Goal: Transaction & Acquisition: Purchase product/service

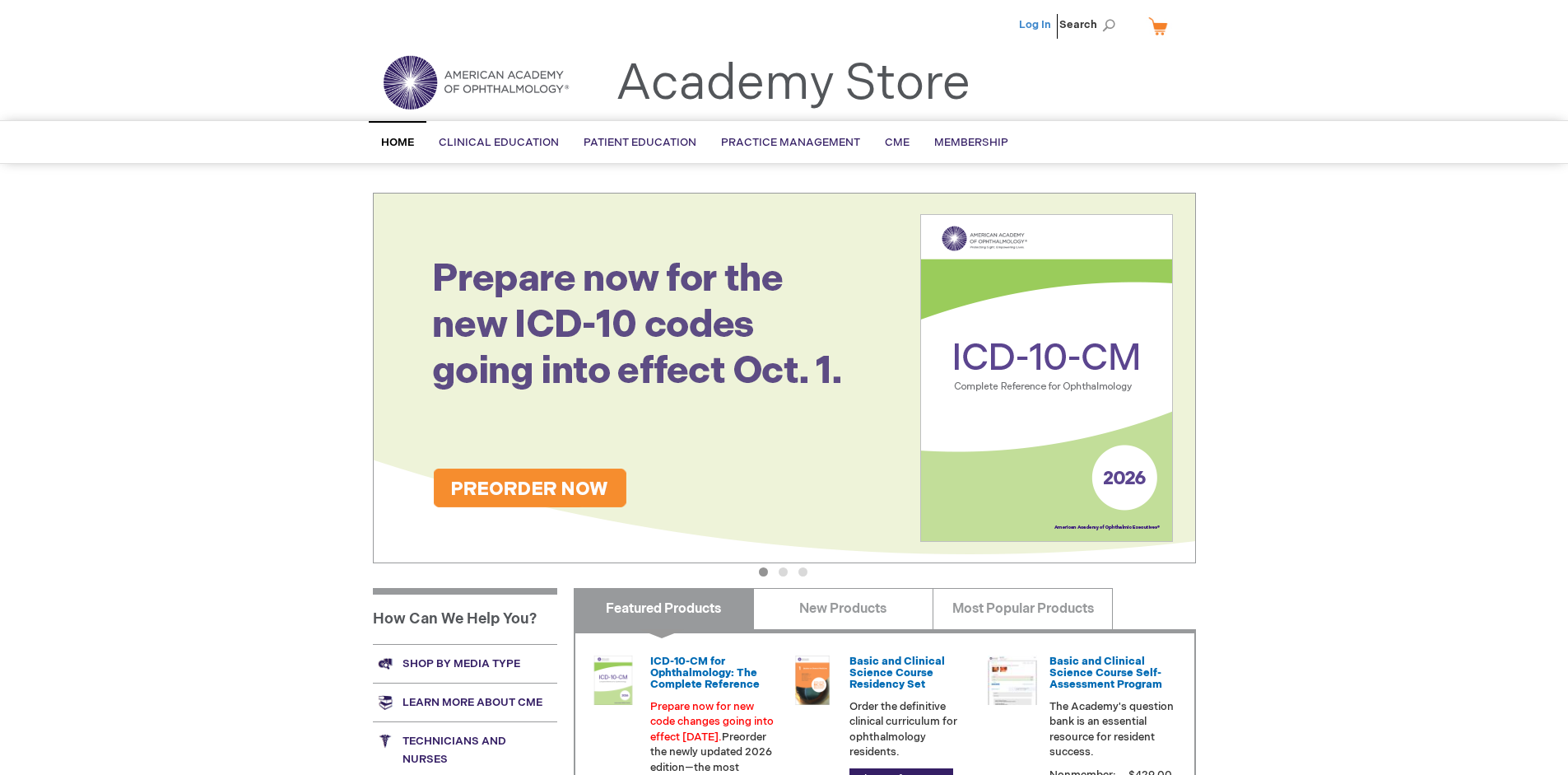
click at [1037, 24] on link "Log In" at bounding box center [1035, 24] width 32 height 13
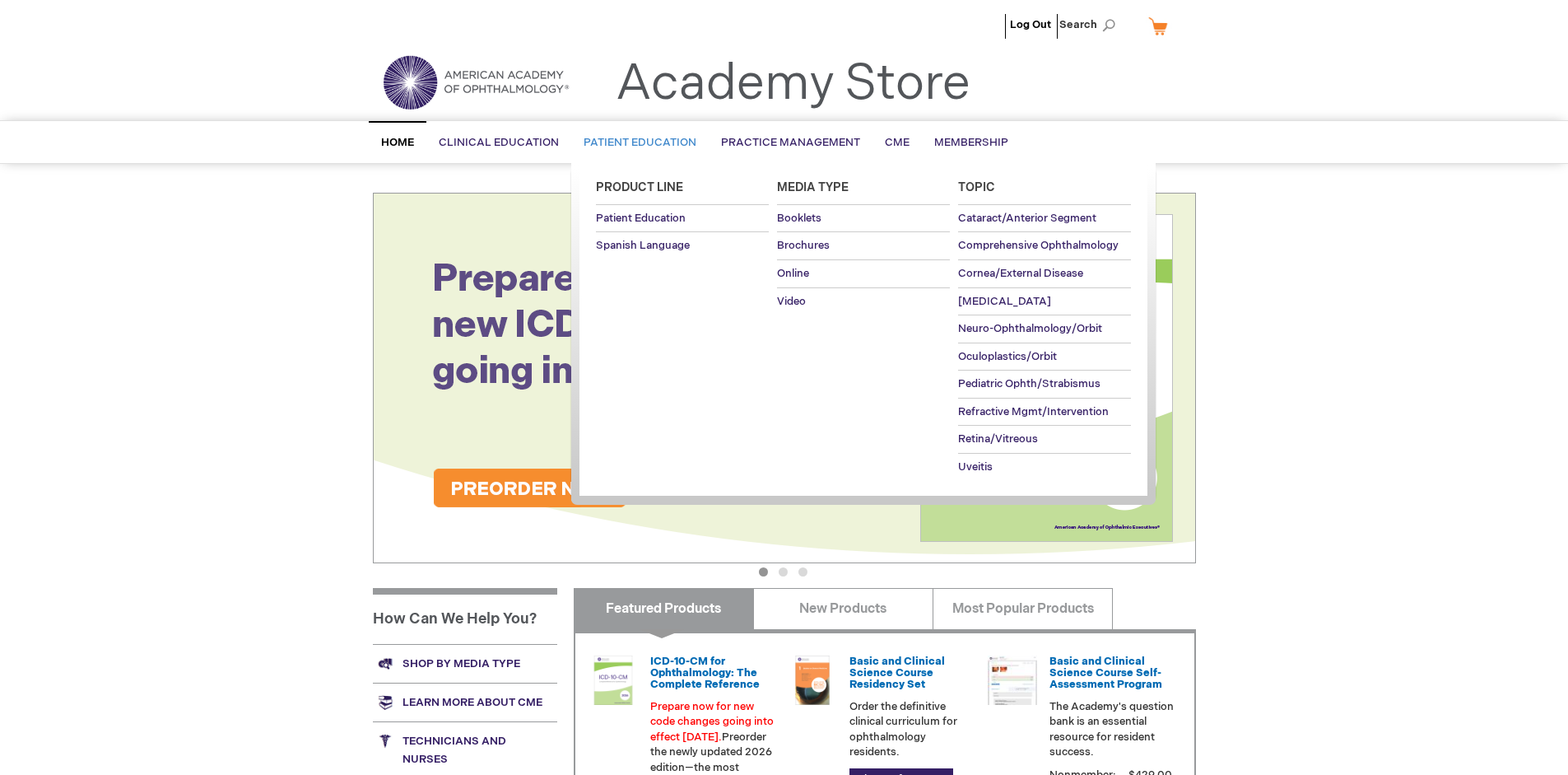
click at [636, 142] on span "Patient Education" at bounding box center [639, 142] width 112 height 13
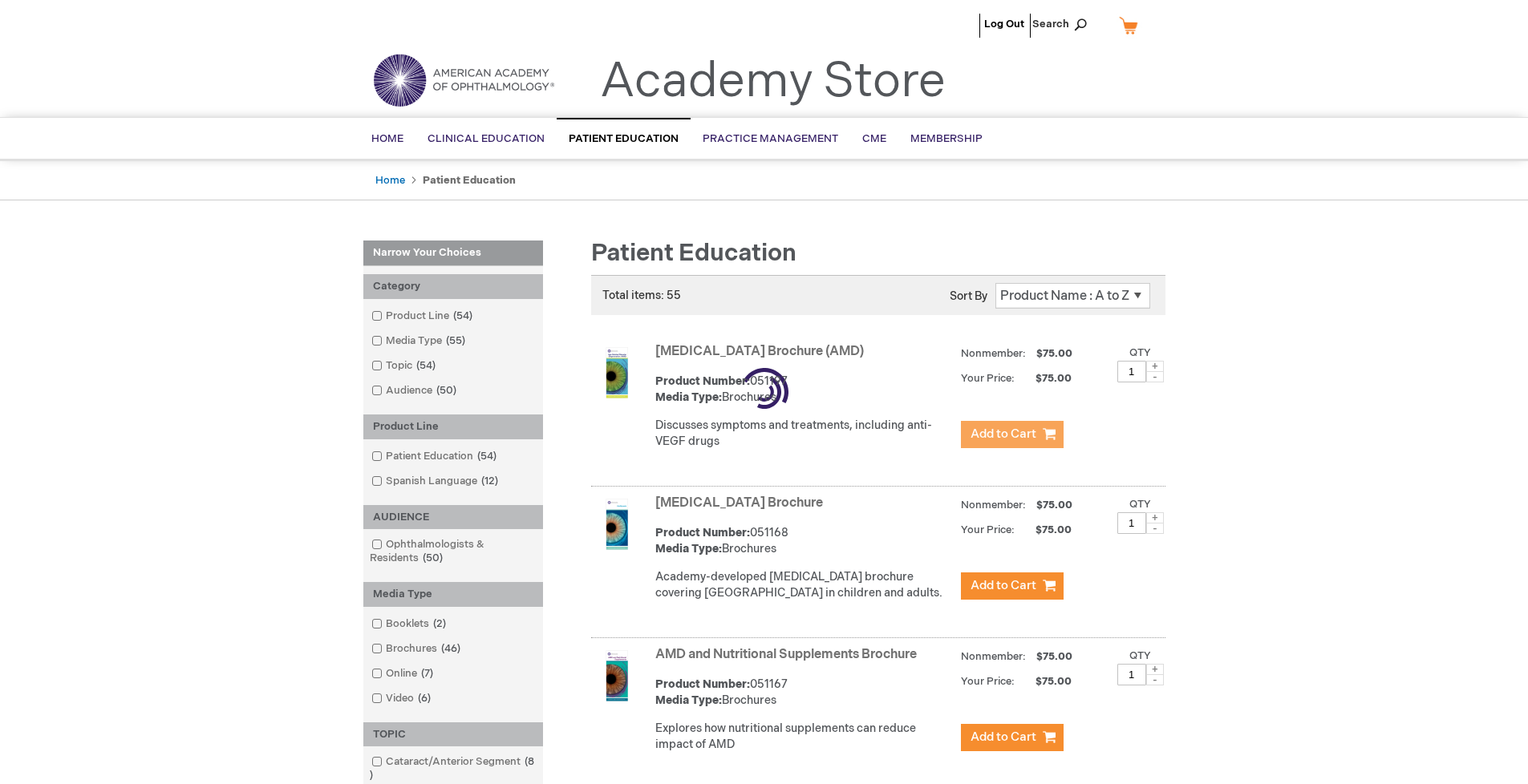
click at [1012, 434] on span "Add to Cart" at bounding box center [1003, 434] width 66 height 15
